Goal: Information Seeking & Learning: Find specific fact

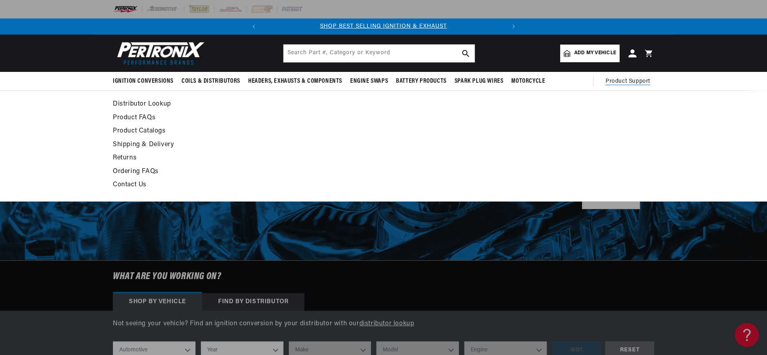
click at [138, 132] on link "Product Catalogs" at bounding box center [310, 131] width 395 height 11
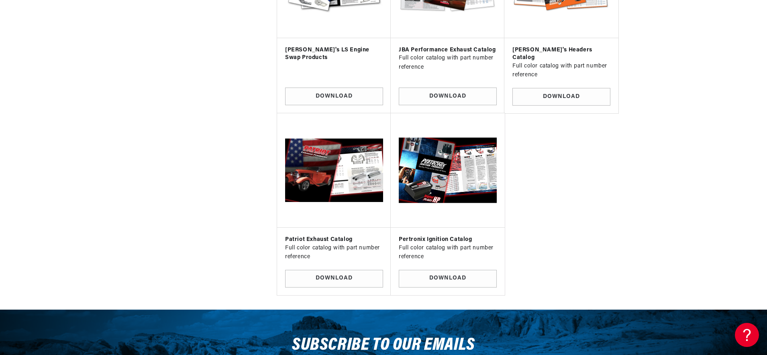
scroll to position [661, 0]
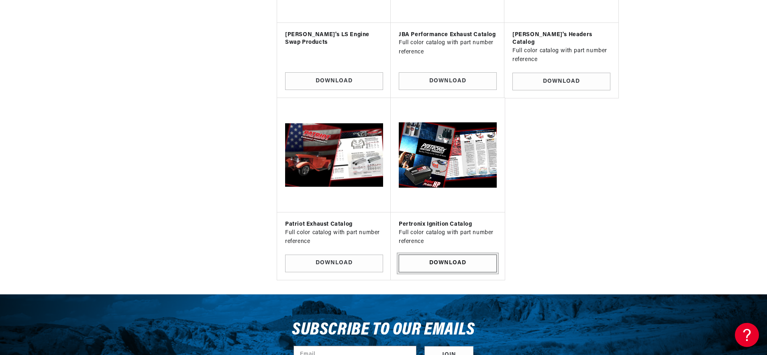
click at [469, 254] on link "Download" at bounding box center [448, 263] width 98 height 18
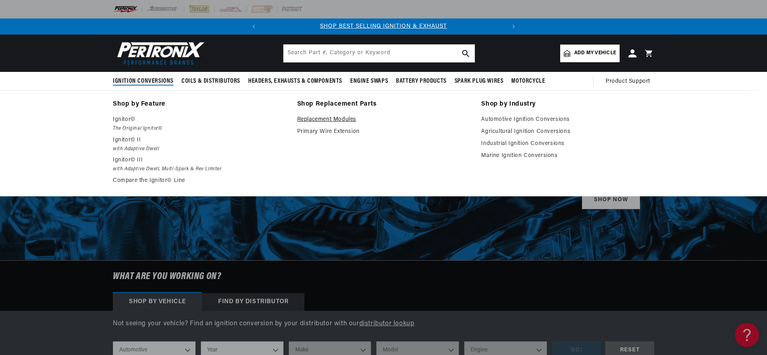
click at [318, 117] on link "Replacement Modules" at bounding box center [383, 120] width 173 height 10
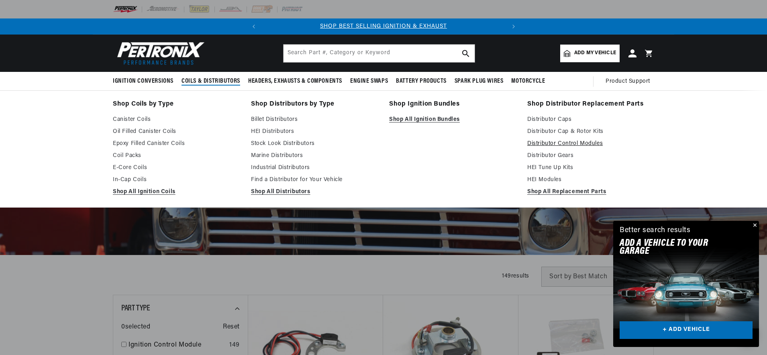
click at [571, 143] on link "Distributor Control Modules" at bounding box center [590, 144] width 127 height 10
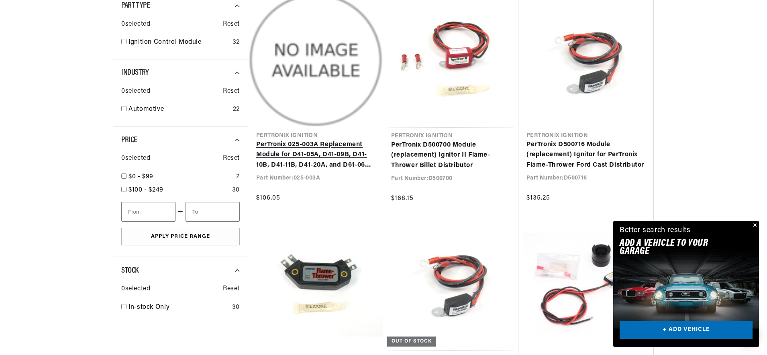
scroll to position [0, 243]
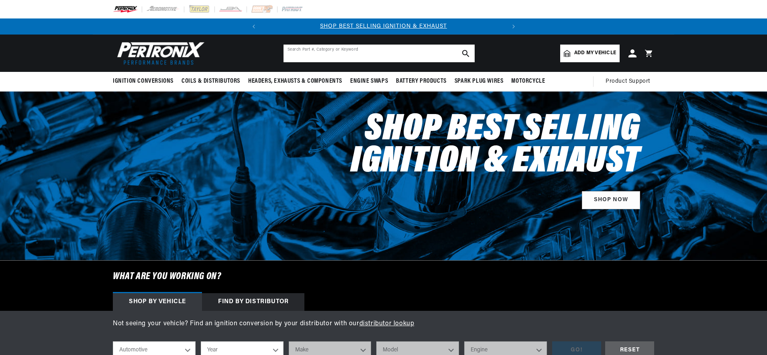
click at [342, 52] on input "text" at bounding box center [378, 54] width 191 height 18
type input "84024"
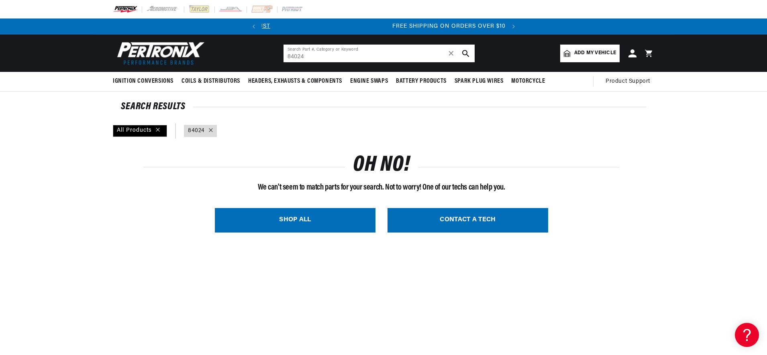
click at [387, 55] on input "84024" at bounding box center [378, 54] width 191 height 18
click at [352, 47] on input "84024" at bounding box center [378, 54] width 191 height 18
click at [351, 52] on input "84024" at bounding box center [378, 54] width 191 height 18
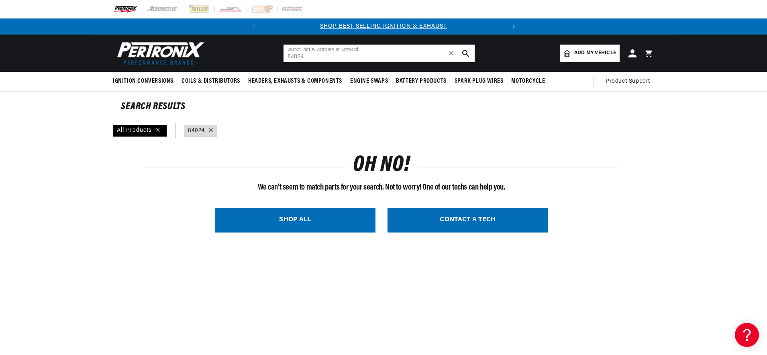
click at [351, 52] on input "84024" at bounding box center [378, 54] width 191 height 18
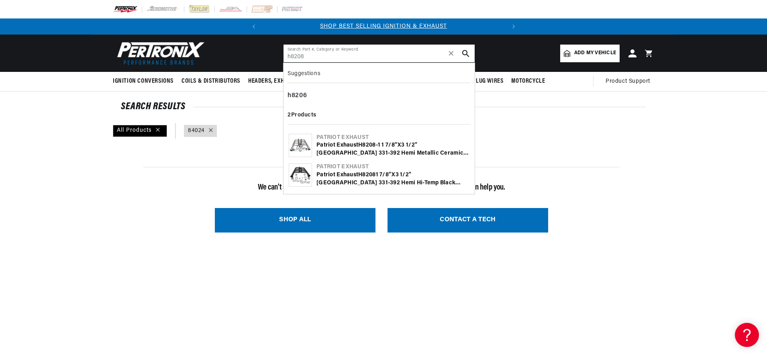
type input "h8208"
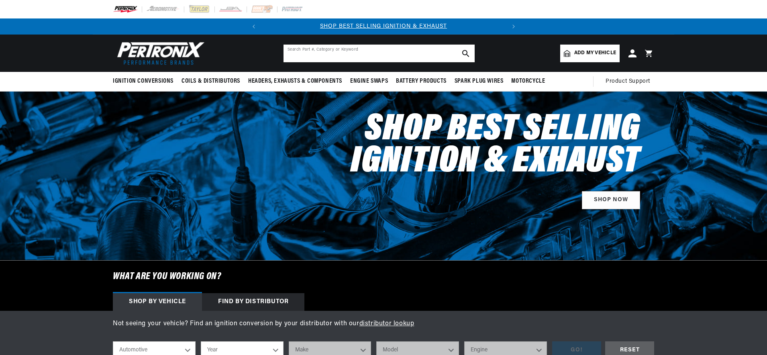
click at [344, 51] on input "text" at bounding box center [378, 54] width 191 height 18
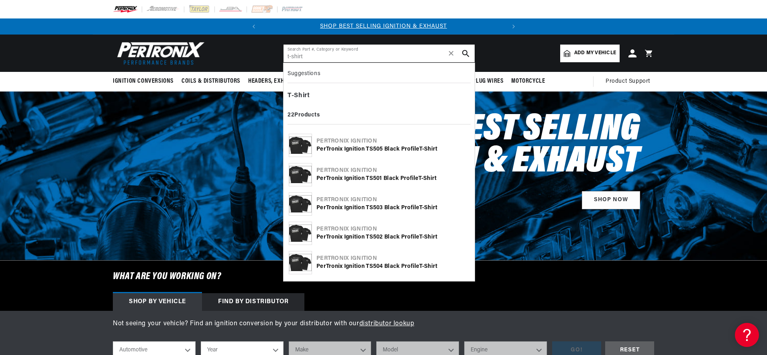
type input "t-shirt"
